Goal: Check status

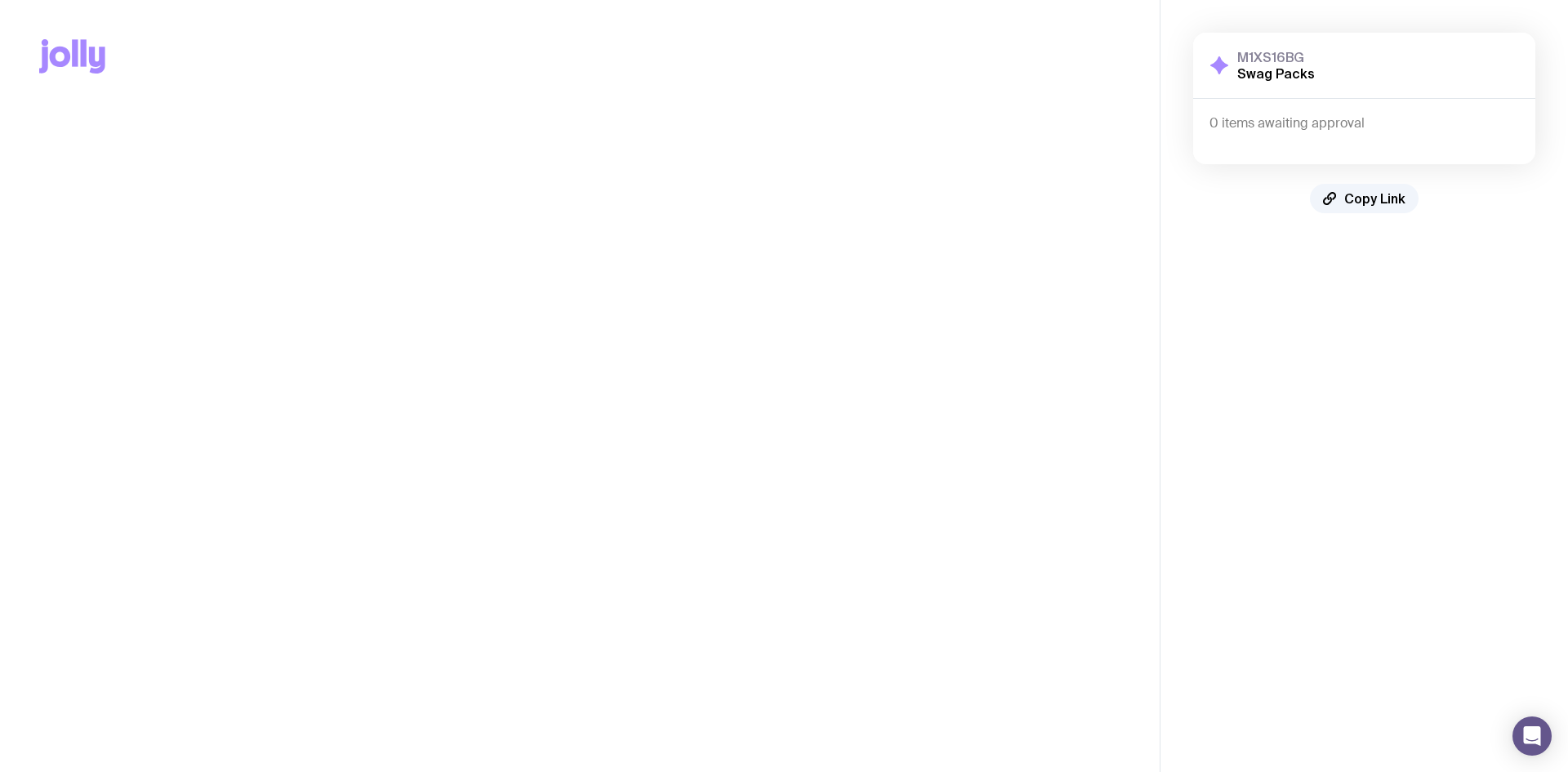
click at [1152, 165] on main "Copy Link" at bounding box center [580, 386] width 1160 height 772
click at [1281, 123] on h4 "0 items awaiting approval" at bounding box center [1365, 123] width 310 height 16
click at [1282, 123] on h4 "0 items awaiting approval" at bounding box center [1365, 123] width 310 height 16
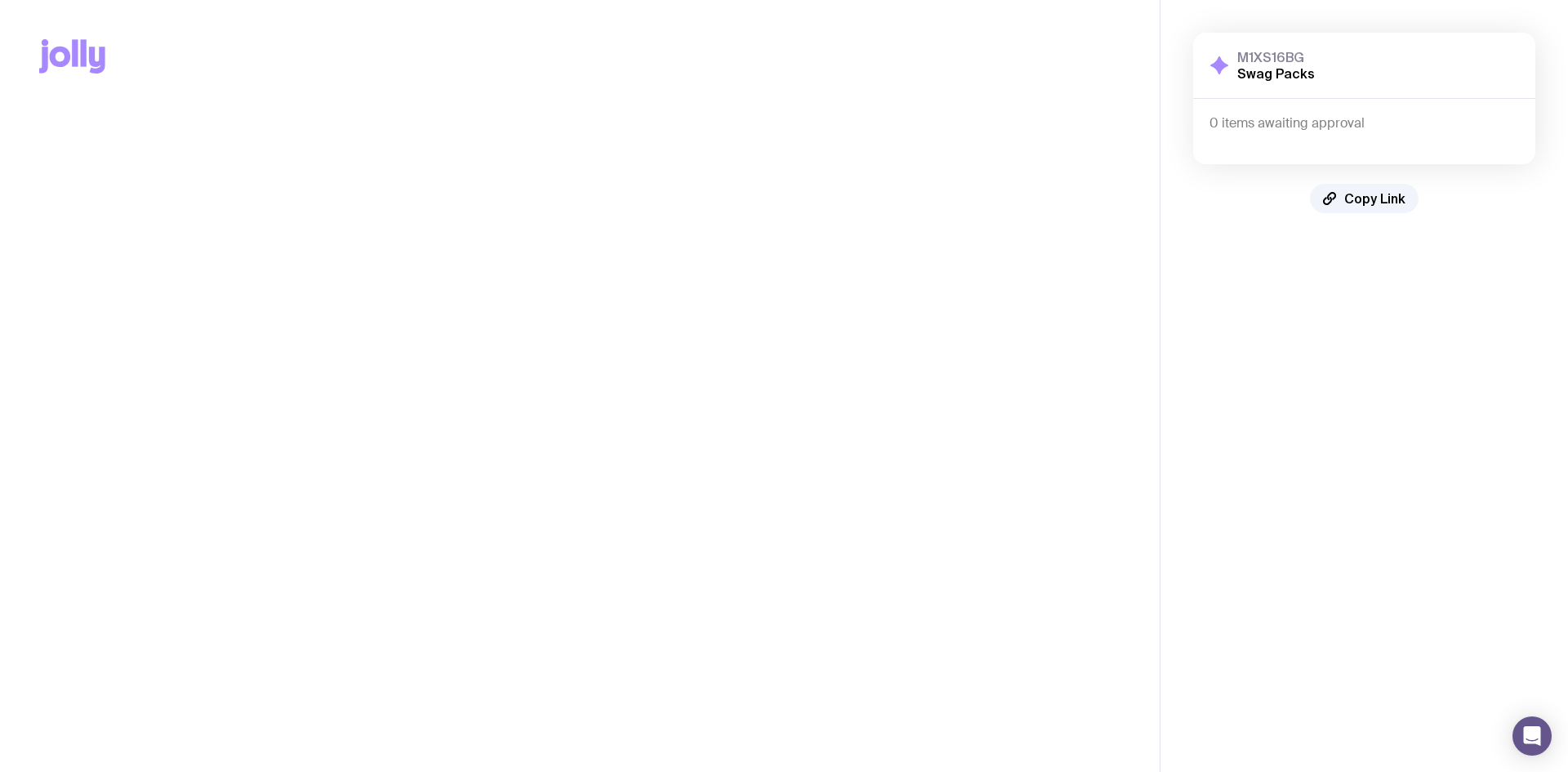
click at [438, 159] on main "Copy Link" at bounding box center [580, 386] width 1160 height 772
